Goal: Information Seeking & Learning: Learn about a topic

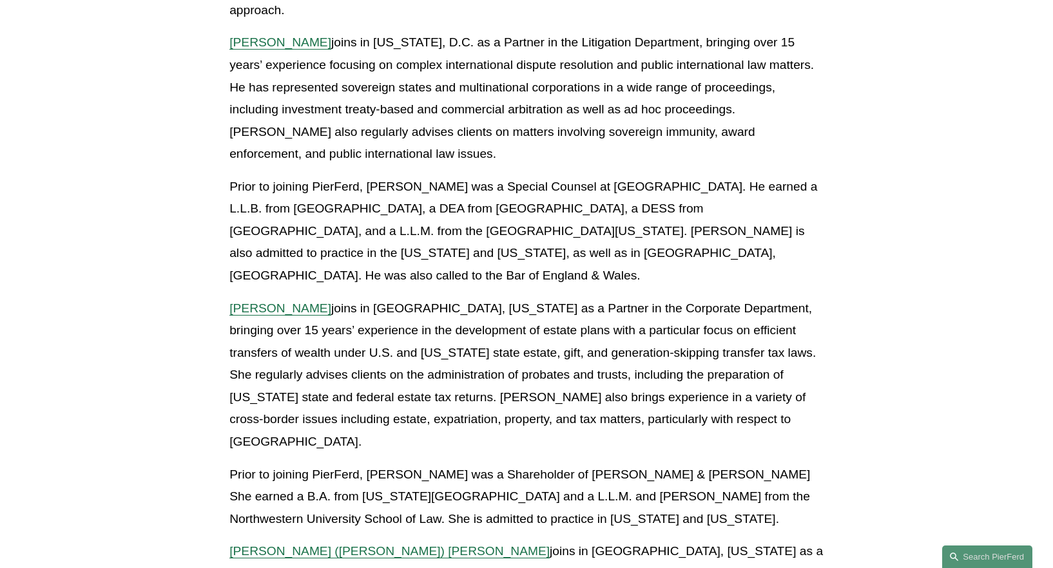
scroll to position [482, 0]
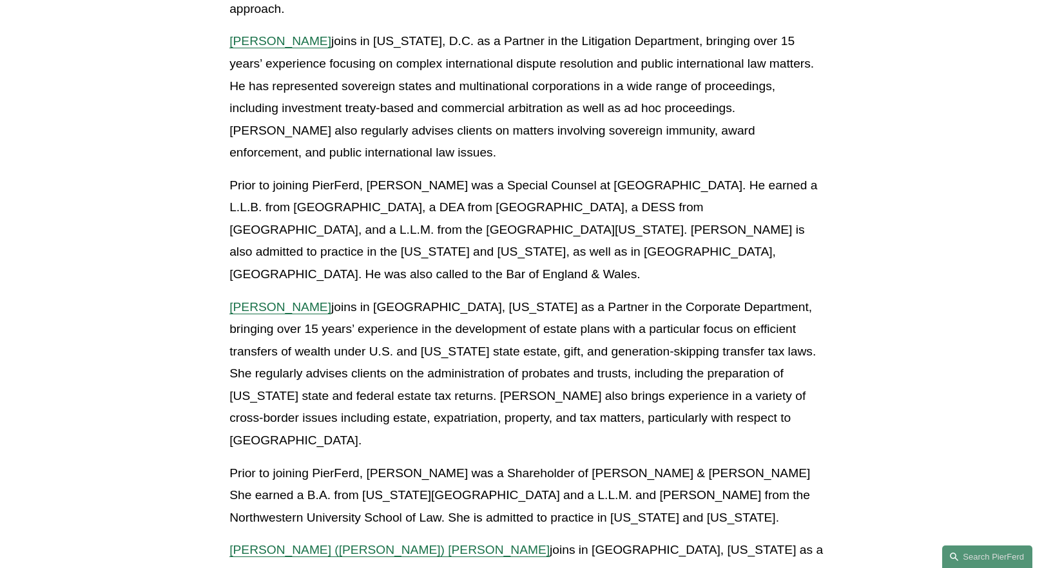
click at [285, 300] on span "[PERSON_NAME]" at bounding box center [280, 307] width 102 height 14
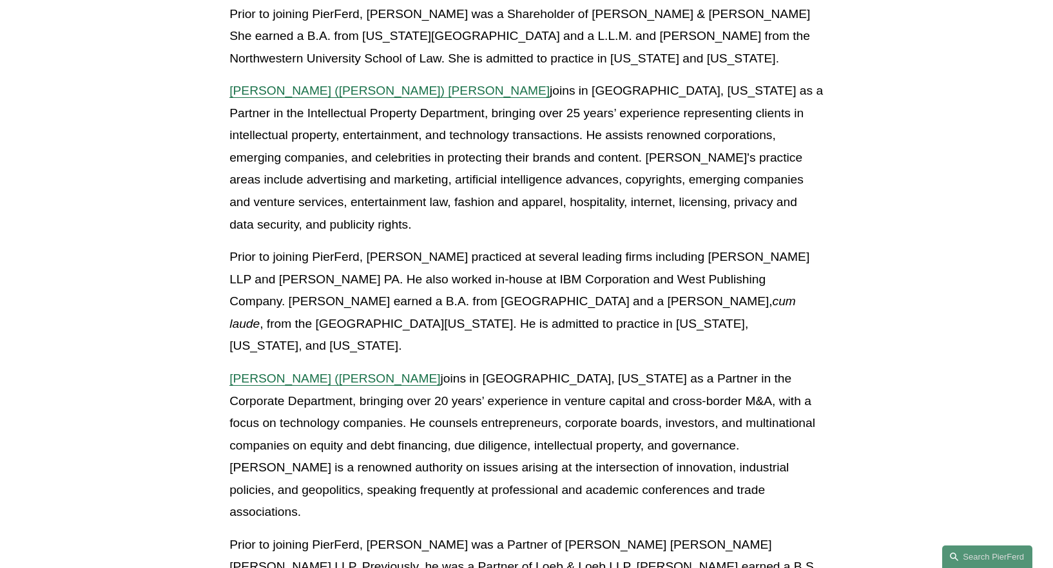
scroll to position [963, 0]
